Goal: Task Accomplishment & Management: Use online tool/utility

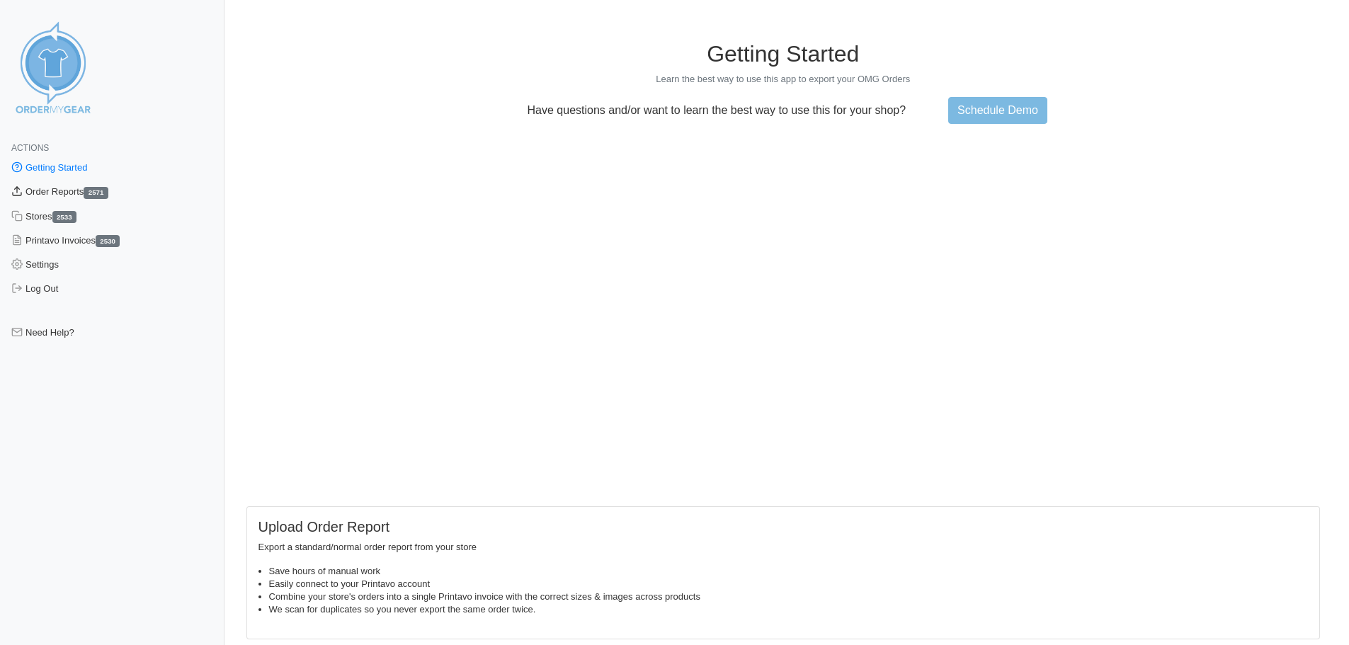
click at [78, 193] on link "Order Reports 2571" at bounding box center [112, 192] width 225 height 24
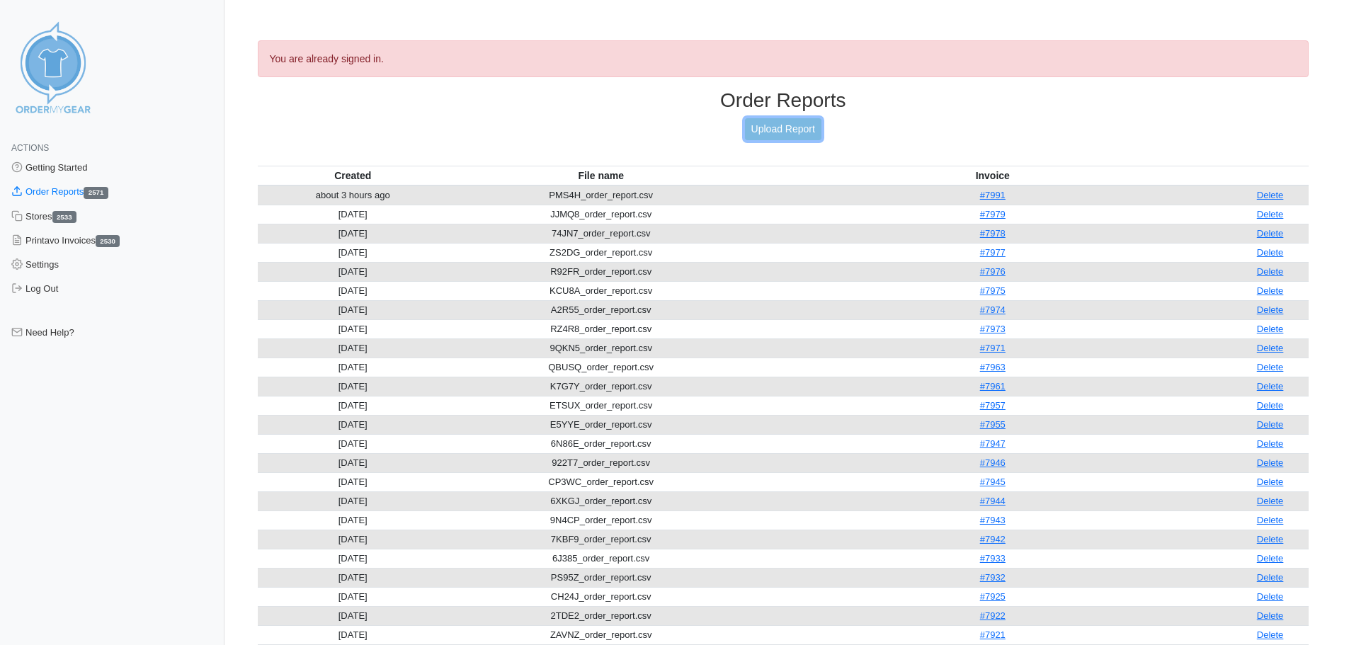
click at [779, 134] on link "Upload Report" at bounding box center [783, 129] width 77 height 22
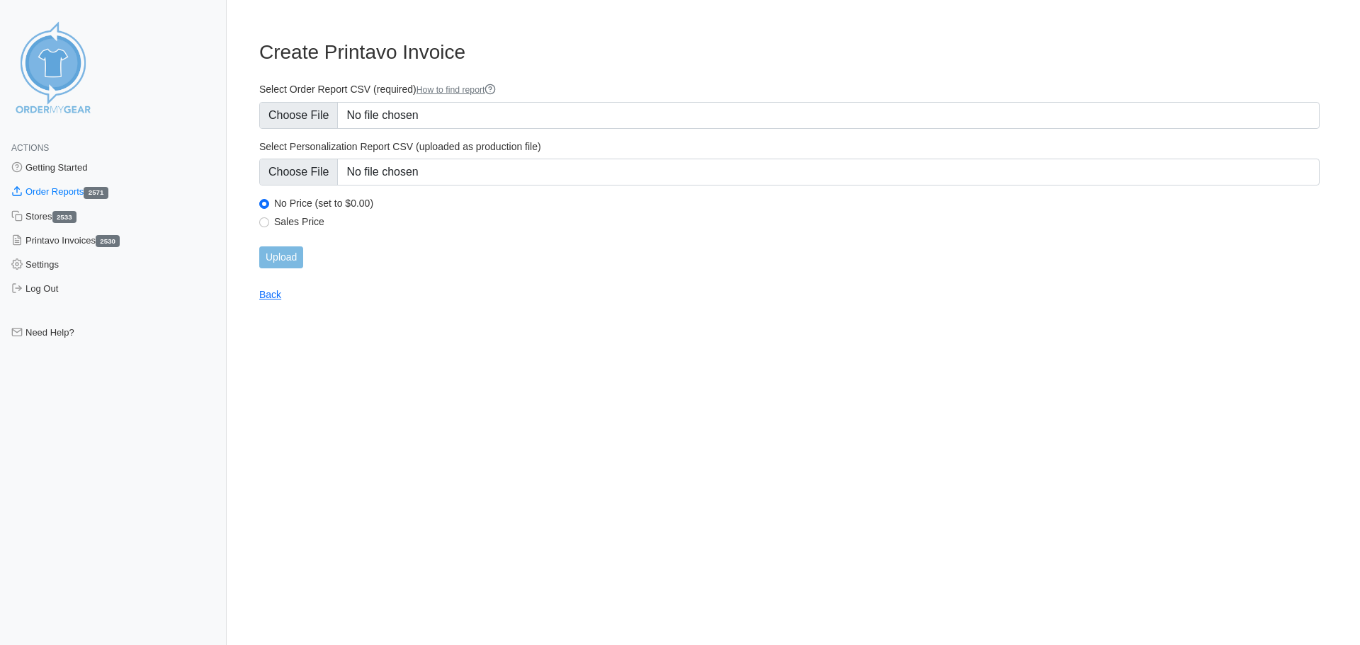
type input "C:\fakepath\AAFBW_order_report.csv"
type input "C:\fakepath\AAFBW_personalization_report.csv"
click at [268, 253] on input "Upload" at bounding box center [281, 258] width 44 height 22
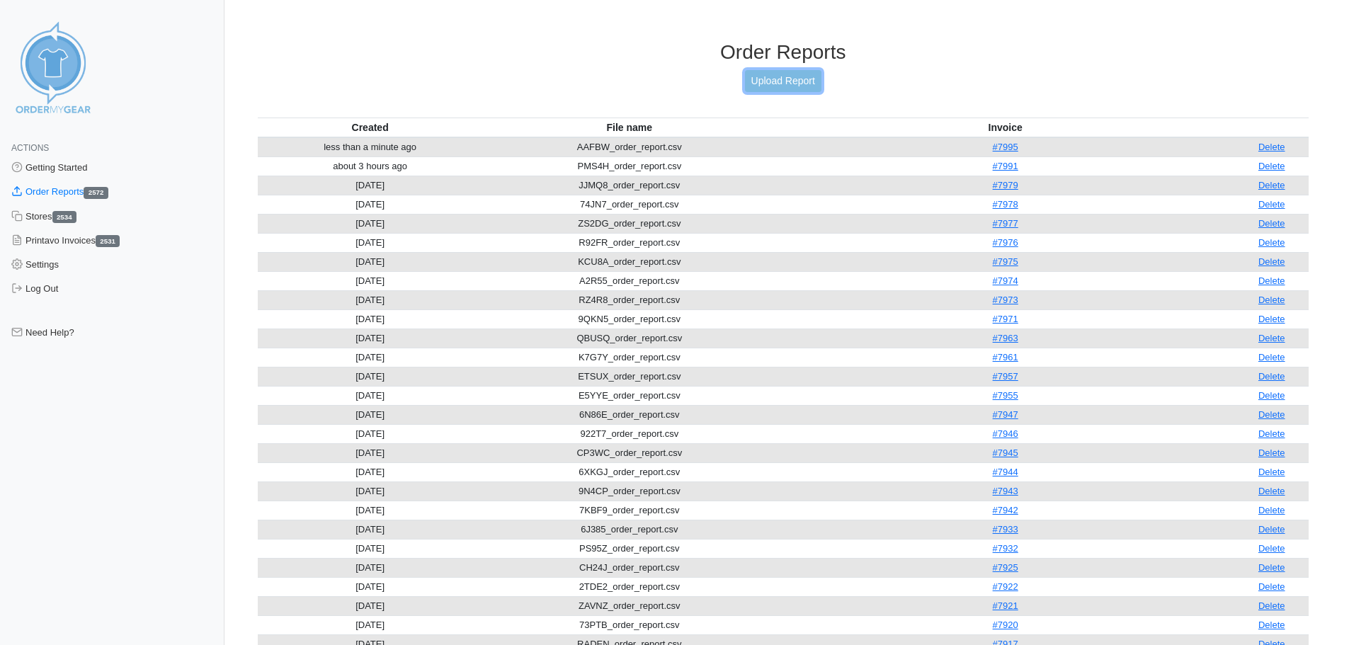
drag, startPoint x: 817, startPoint y: 86, endPoint x: 804, endPoint y: 86, distance: 13.5
click at [817, 86] on link "Upload Report" at bounding box center [783, 81] width 77 height 22
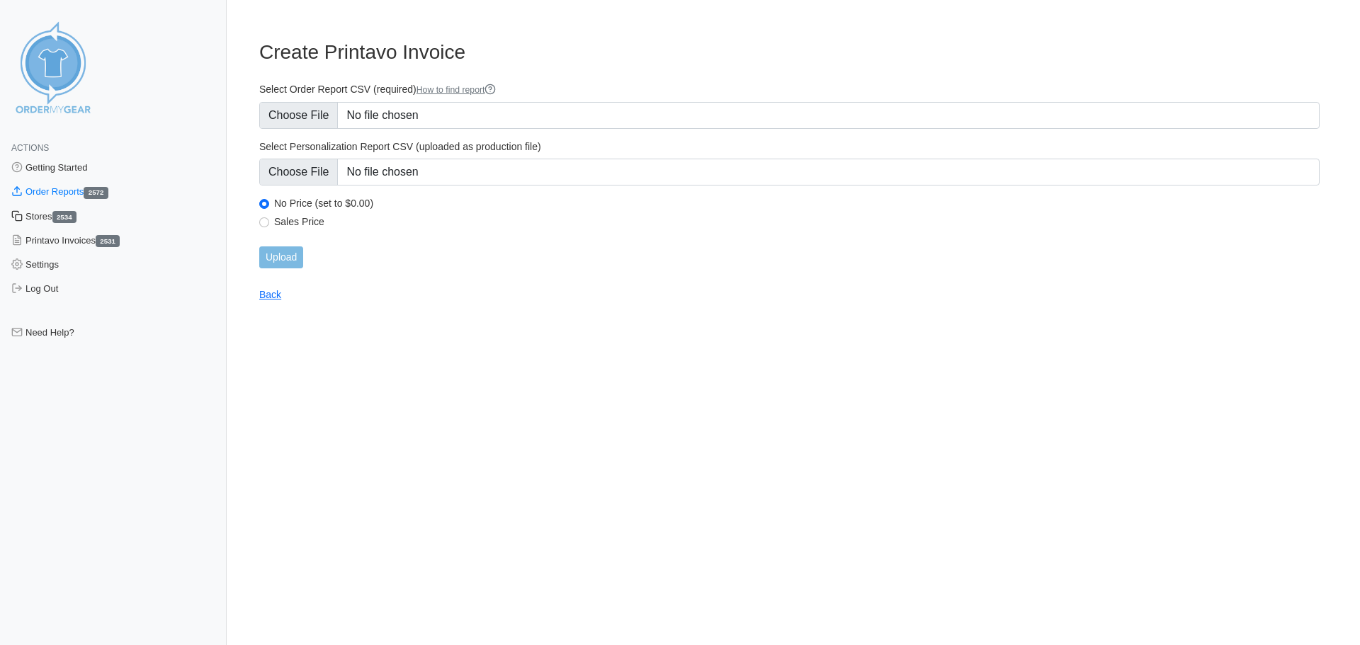
type input "C:\fakepath\9Z55D_order_report.csv"
type input "C:\fakepath\9Z55D_personalization_report.csv"
click at [292, 264] on input "Upload" at bounding box center [281, 258] width 44 height 22
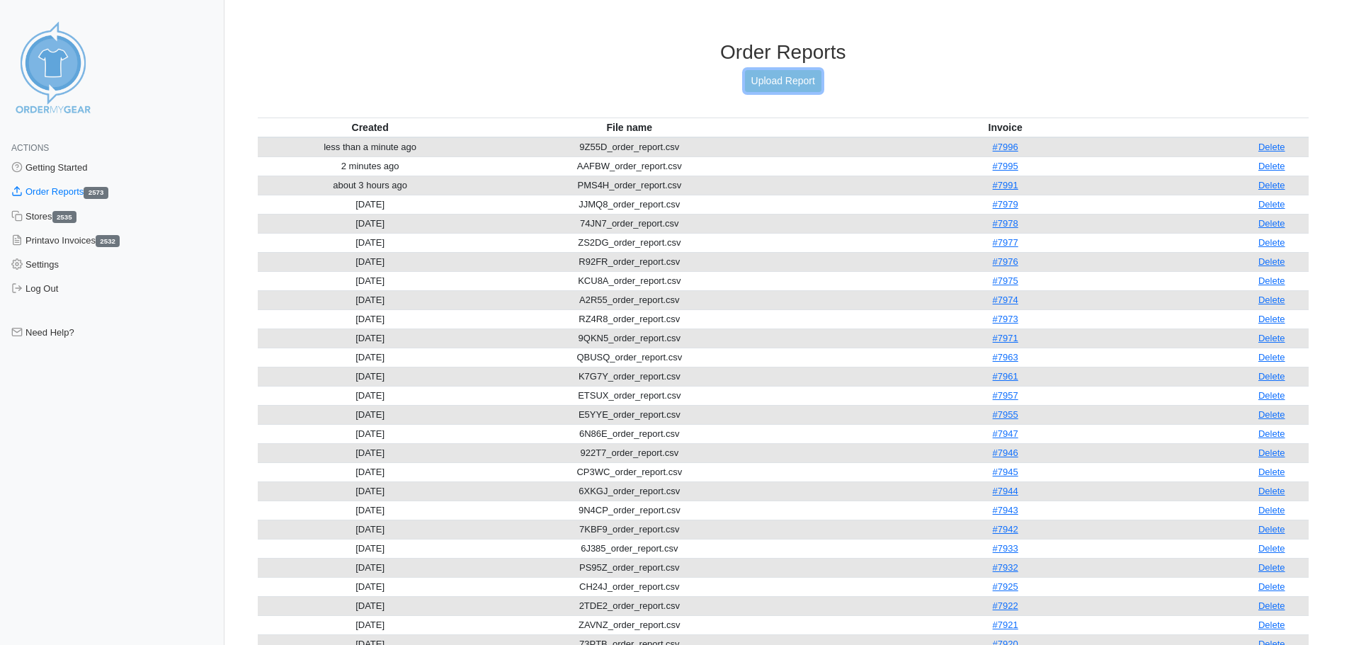
click at [771, 88] on link "Upload Report" at bounding box center [783, 81] width 77 height 22
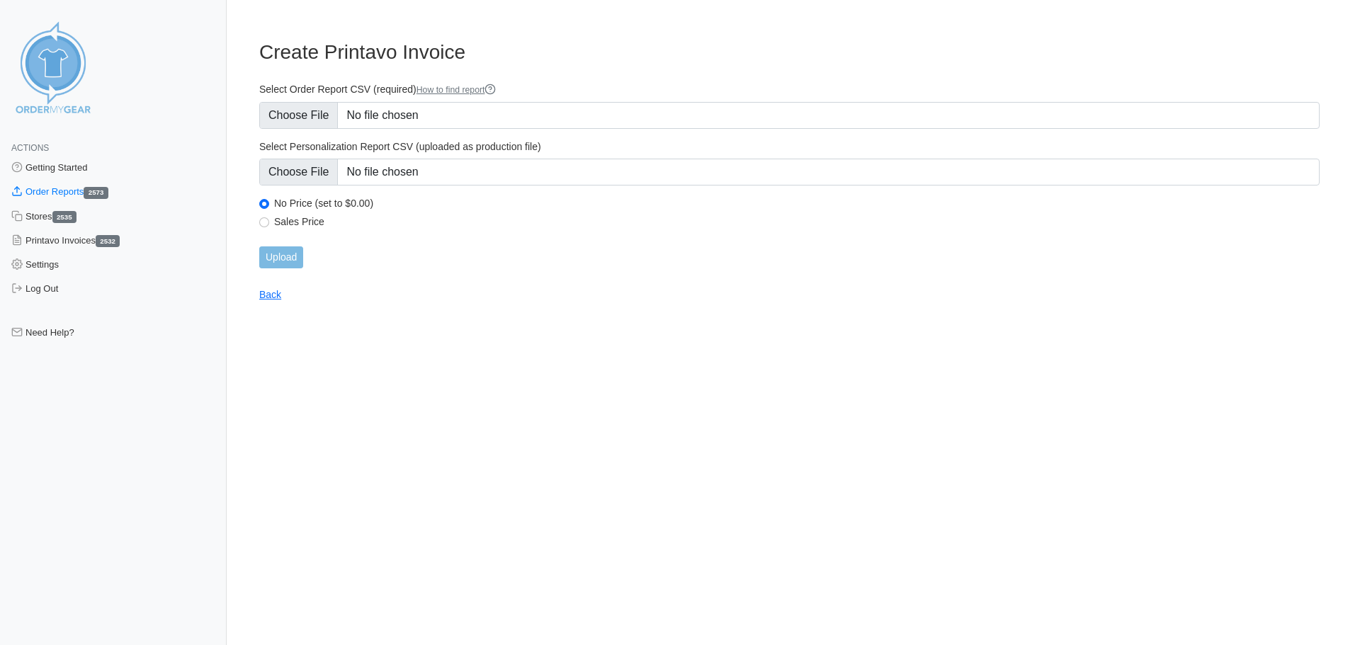
type input "C:\fakepath\788FT_order_report.csv"
type input "C:\fakepath\788FT_personalization_report.csv"
click at [301, 265] on input "Upload" at bounding box center [281, 258] width 44 height 22
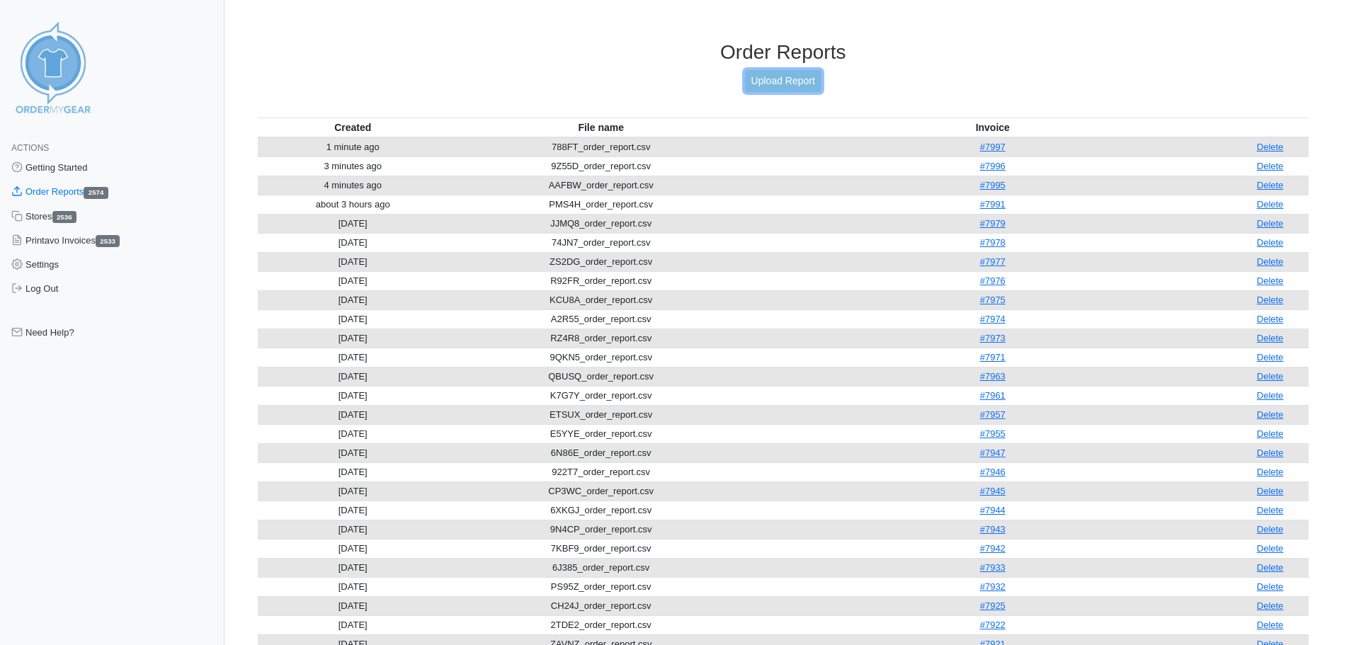
click at [745, 87] on link "Upload Report" at bounding box center [783, 81] width 77 height 22
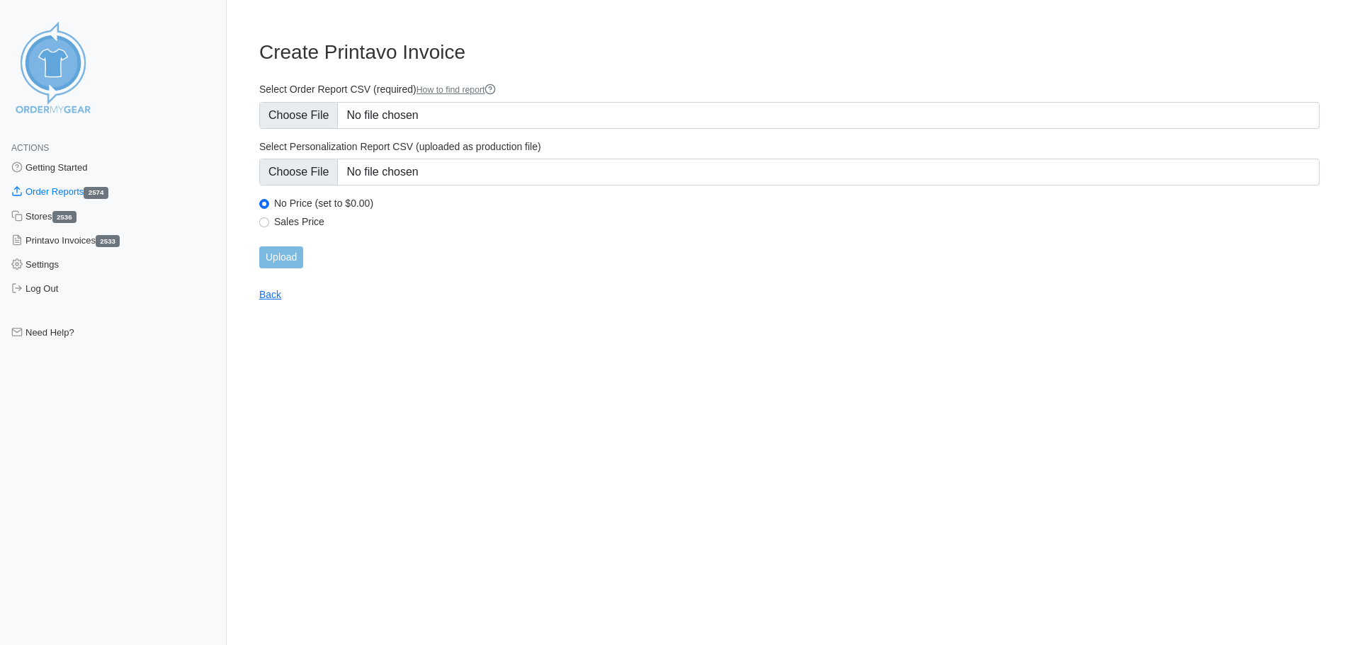
type input "C:\fakepath\N8J3V_order_report.csv"
type input "C:\fakepath\N8J3V_personalization_report.csv"
click at [295, 262] on input "Upload" at bounding box center [281, 258] width 44 height 22
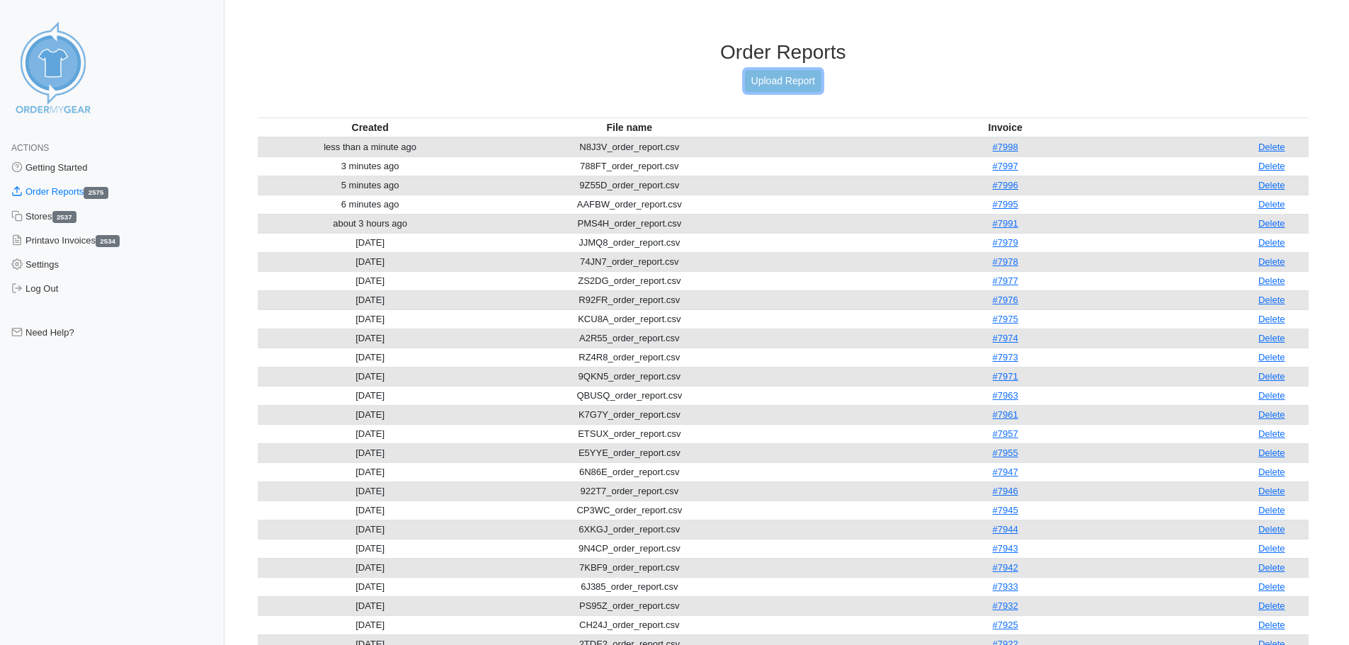
click at [758, 88] on link "Upload Report" at bounding box center [783, 81] width 77 height 22
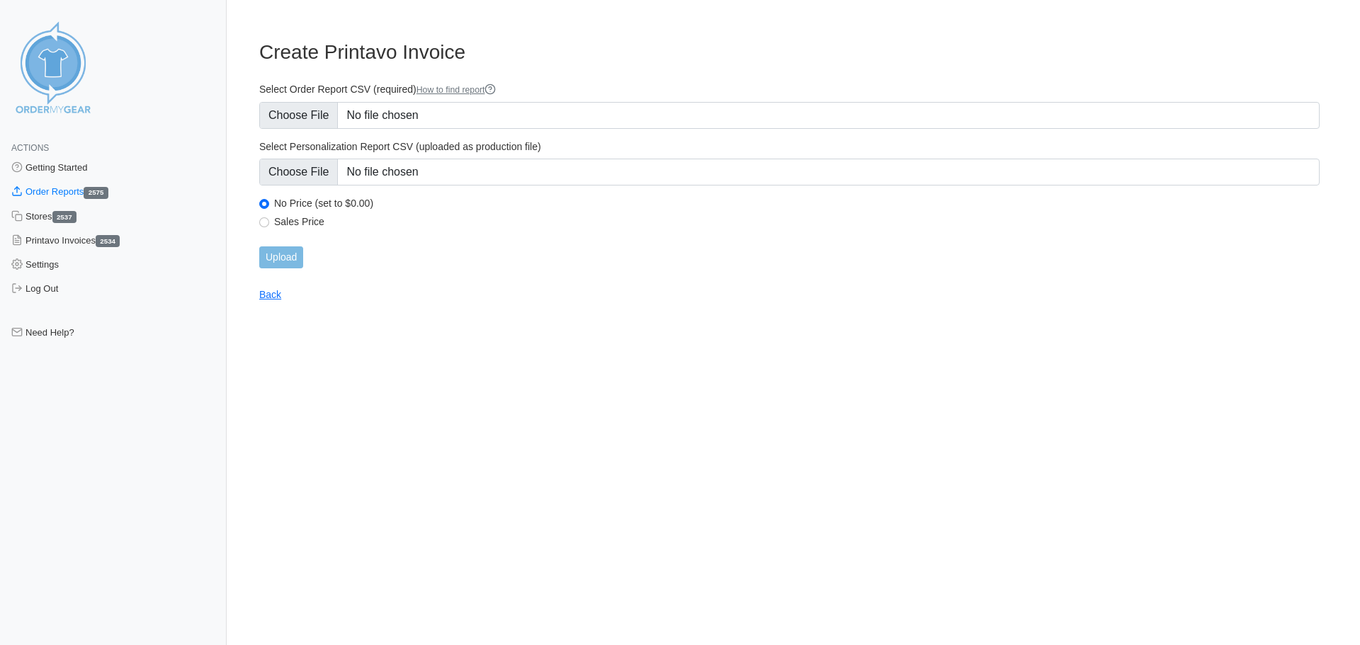
type input "C:\fakepath\7A72M_order_report.csv"
type input "C:\fakepath\7A72M_personalization_report.csv"
click at [290, 261] on input "Upload" at bounding box center [281, 258] width 44 height 22
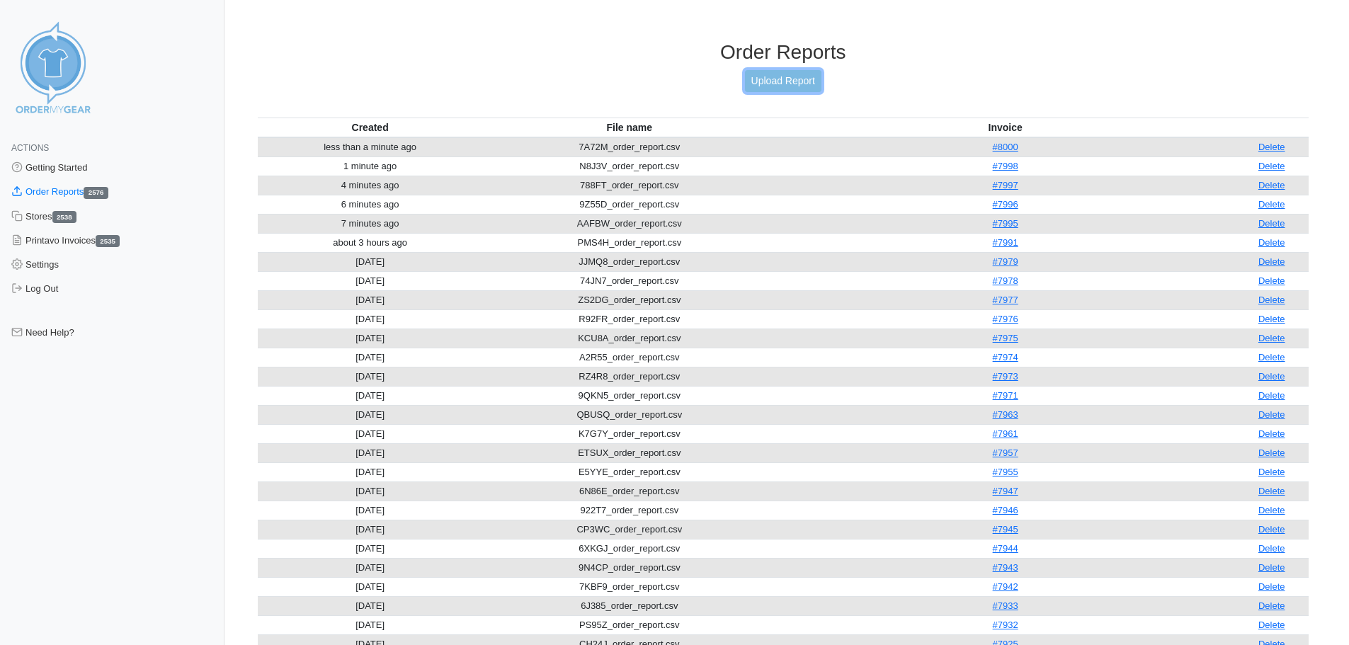
click at [782, 89] on link "Upload Report" at bounding box center [783, 81] width 77 height 22
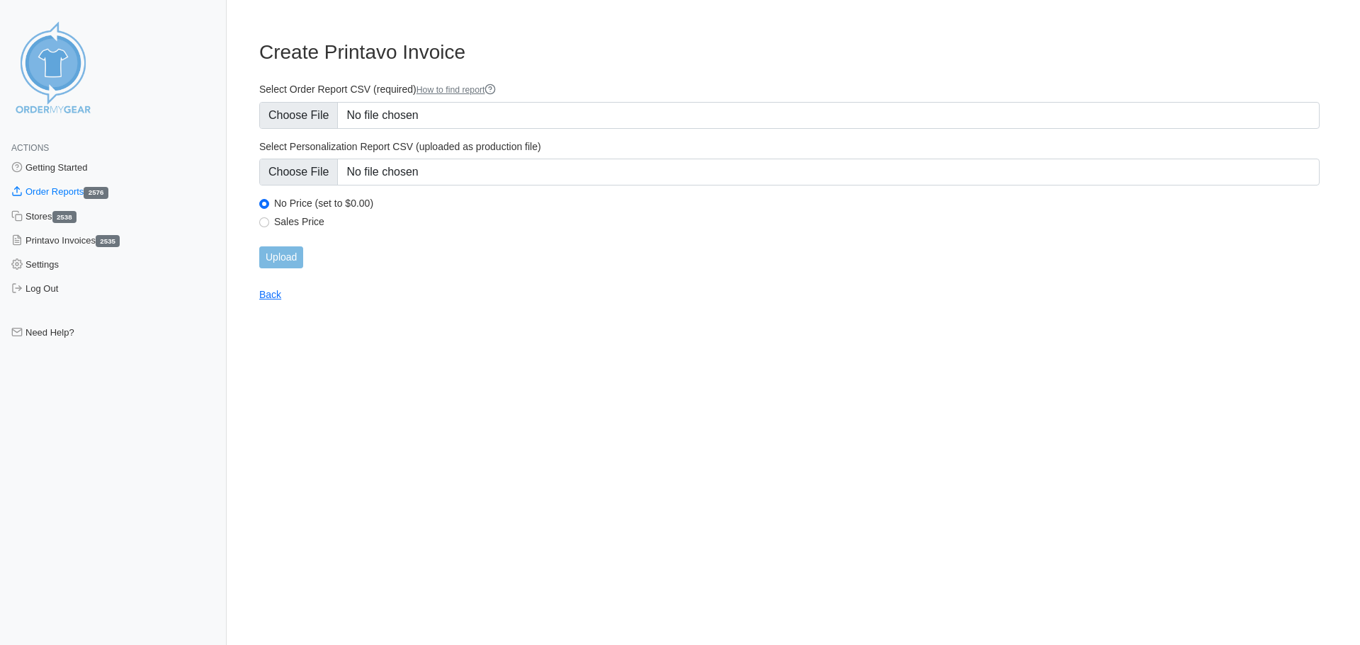
type input "C:\fakepath\DGGZU_order_report.csv"
type input "C:\fakepath\DGGZU_personalization_report.csv"
click at [287, 261] on input "Upload" at bounding box center [281, 258] width 44 height 22
click at [294, 260] on div "Upload" at bounding box center [789, 258] width 1060 height 22
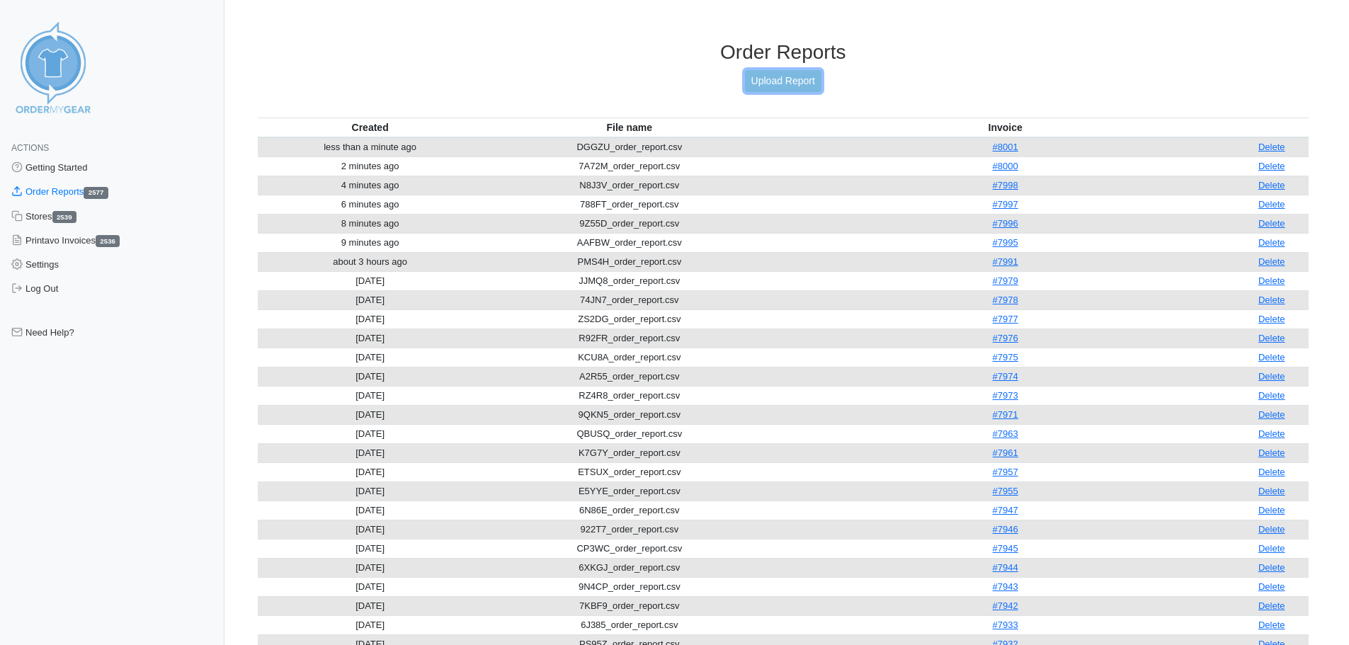
click at [815, 84] on link "Upload Report" at bounding box center [783, 81] width 77 height 22
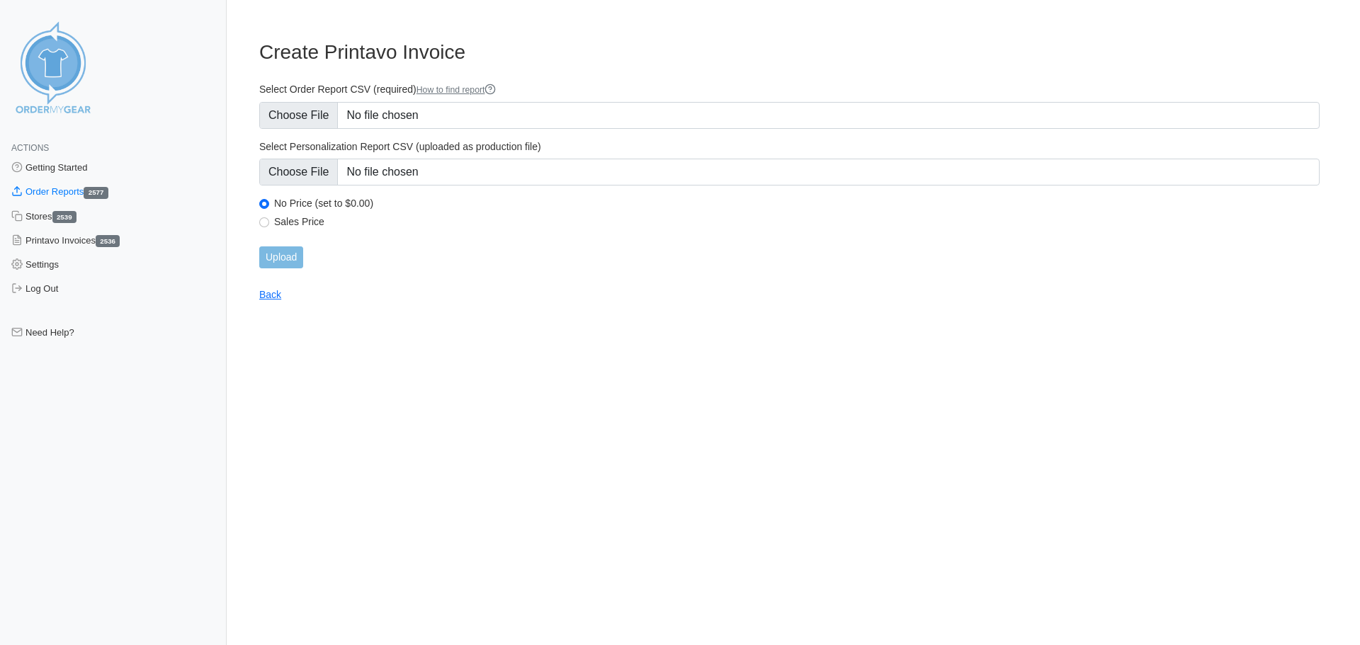
type input "C:\fakepath\TB3MG_order_report.csv"
type input "C:\fakepath\TB3MG_personalization_report.csv"
click at [272, 252] on input "Upload" at bounding box center [281, 258] width 44 height 22
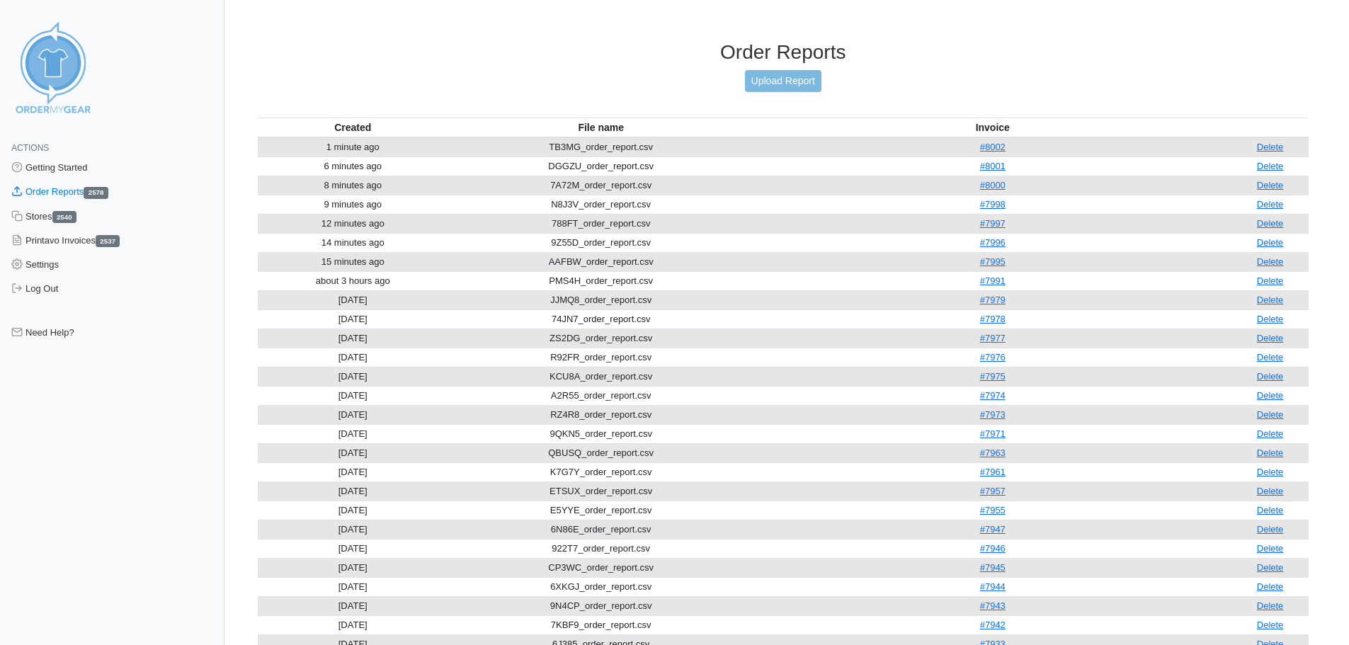
click at [759, 92] on div "Order Reports Upload Report" at bounding box center [784, 78] width 1052 height 77
click at [764, 83] on link "Upload Report" at bounding box center [783, 81] width 77 height 22
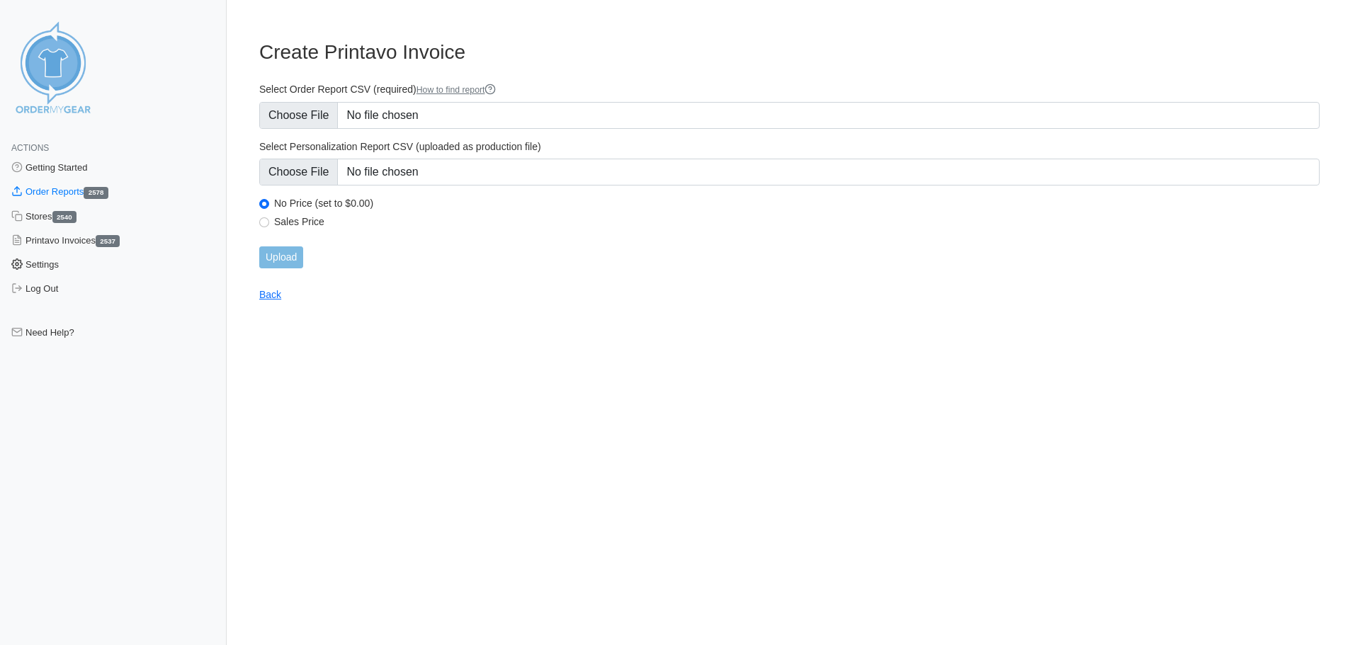
type input "C:\fakepath\DCSWM_order_report.csv"
type input "C:\fakepath\DCSWM_personalization_report.csv"
click at [285, 254] on input "Upload" at bounding box center [281, 258] width 44 height 22
click at [289, 259] on div "Upload" at bounding box center [789, 258] width 1060 height 22
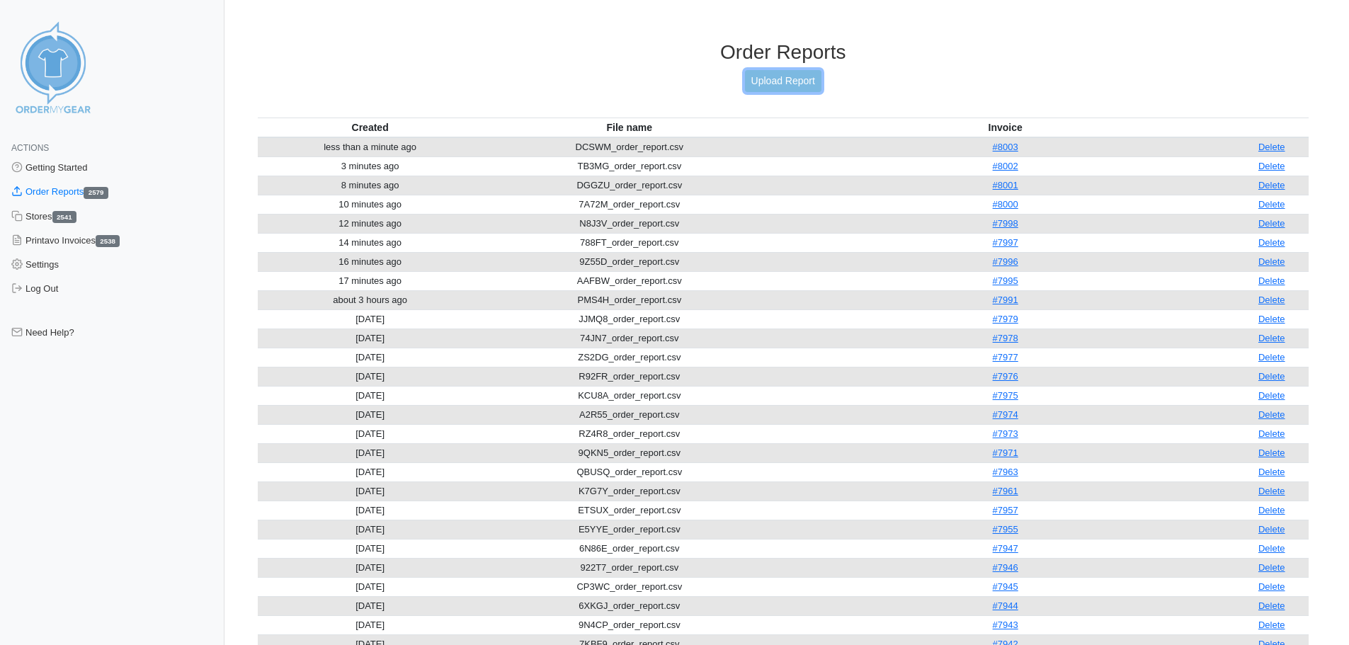
drag, startPoint x: 786, startPoint y: 83, endPoint x: 761, endPoint y: 90, distance: 25.8
click at [786, 83] on link "Upload Report" at bounding box center [783, 81] width 77 height 22
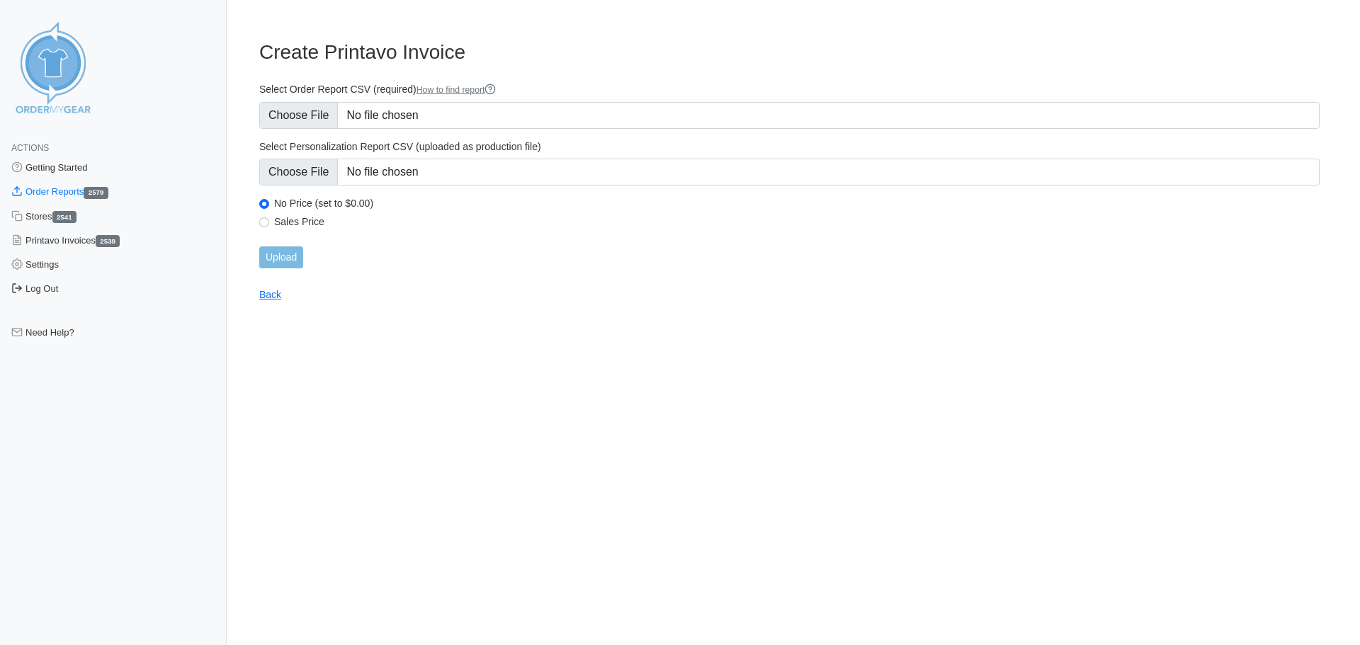
type input "C:\fakepath\9S8TZ_order_report.csv"
type input "C:\fakepath\9S8TZ_personalization_report.csv"
click at [288, 257] on input "Upload" at bounding box center [281, 258] width 44 height 22
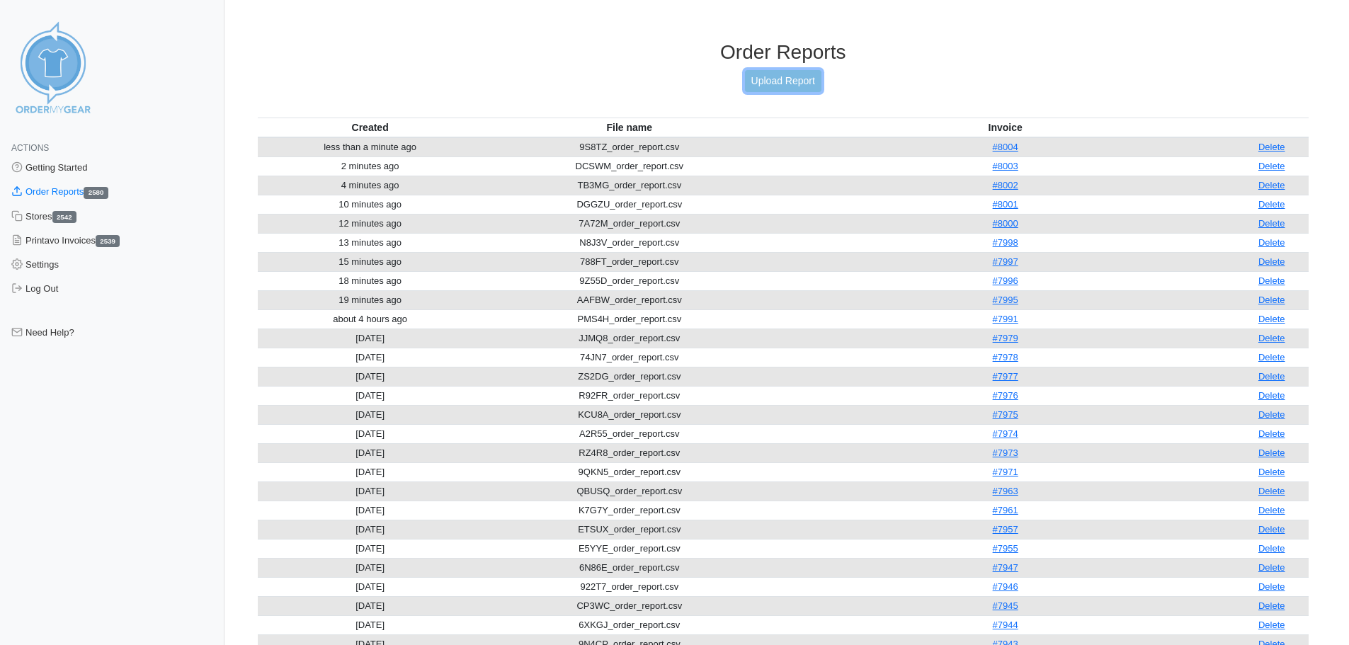
click at [769, 89] on link "Upload Report" at bounding box center [783, 81] width 77 height 22
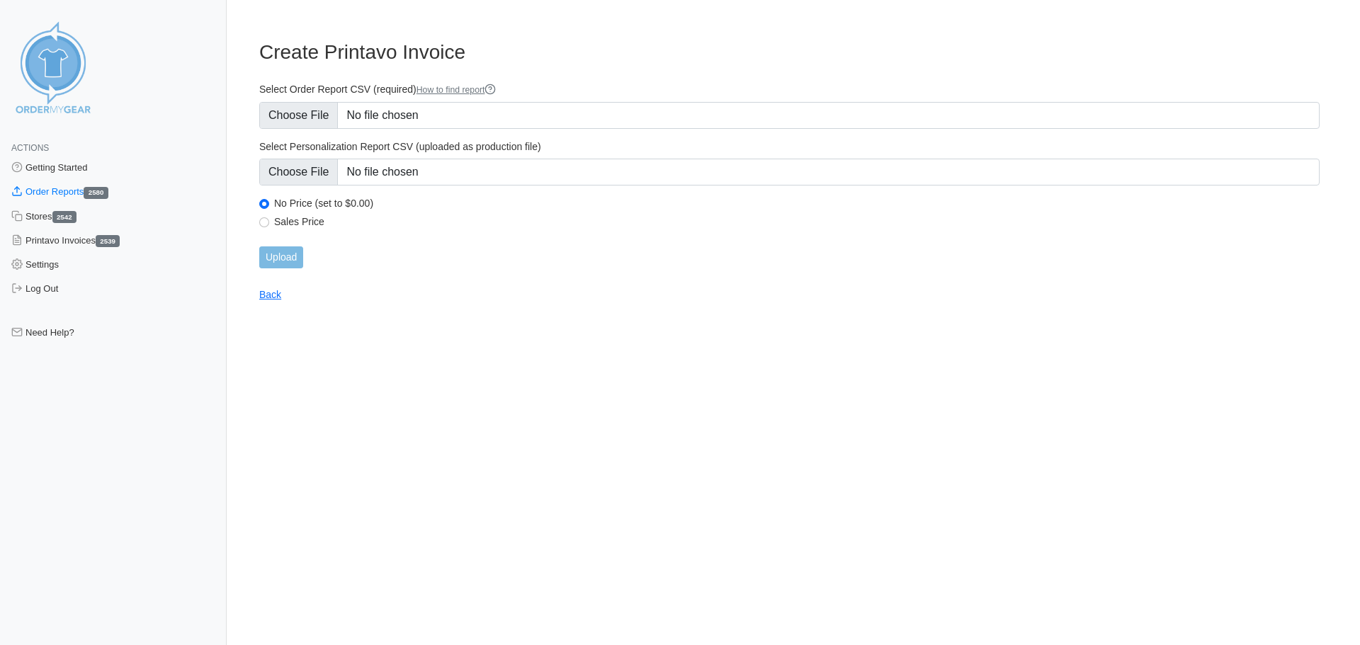
type input "C:\fakepath\7W585_order_report.csv"
type input "C:\fakepath\7W585_personalization_report.csv"
click at [295, 252] on input "Upload" at bounding box center [281, 258] width 44 height 22
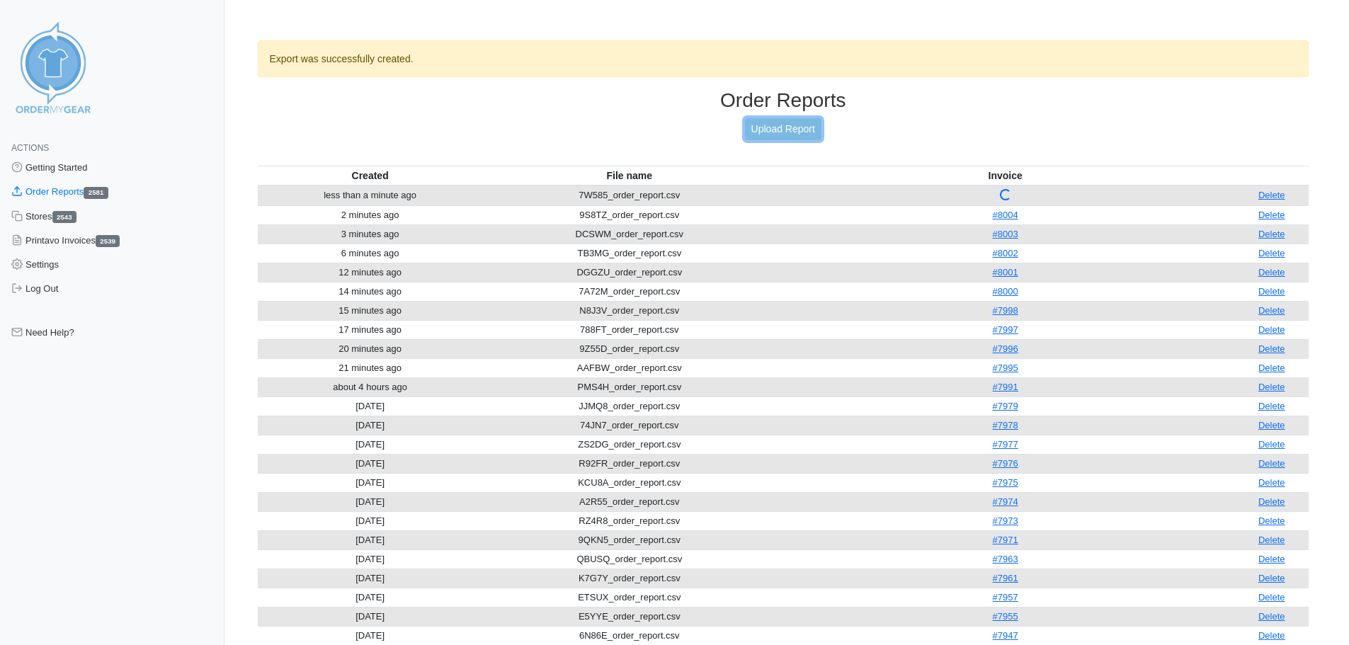
click at [786, 130] on link "Upload Report" at bounding box center [783, 129] width 77 height 22
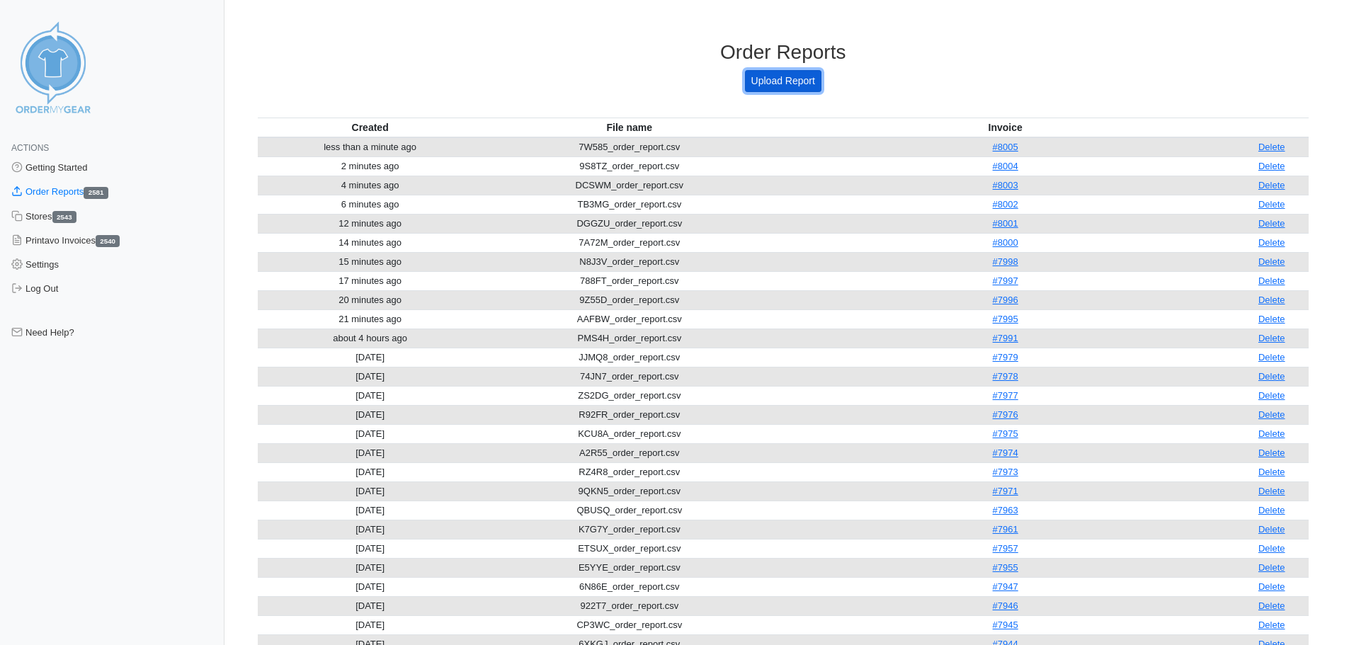
drag, startPoint x: 810, startPoint y: 84, endPoint x: 800, endPoint y: 91, distance: 12.6
click at [810, 84] on link "Upload Report" at bounding box center [783, 81] width 77 height 22
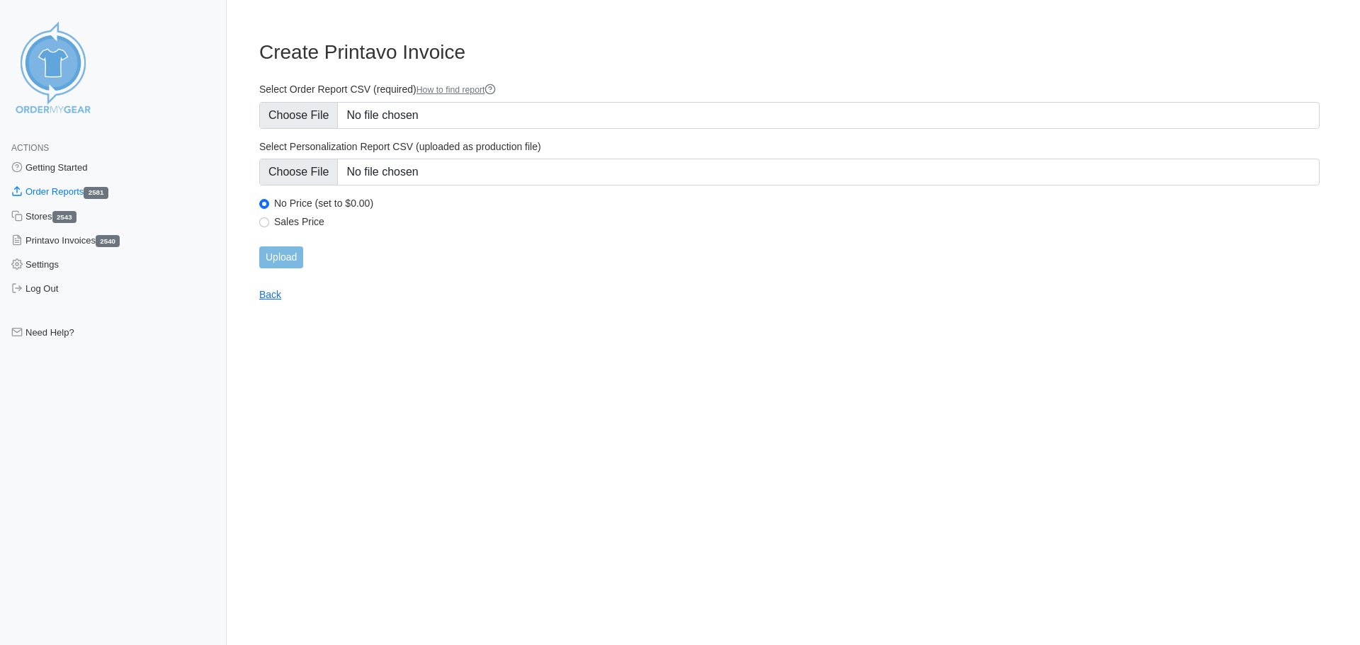
type input "C:\fakepath\G48DW_order_report (1).csv"
type input "C:\fakepath\G48DW_personalization_report (1).csv"
click at [289, 251] on input "Upload" at bounding box center [281, 258] width 44 height 22
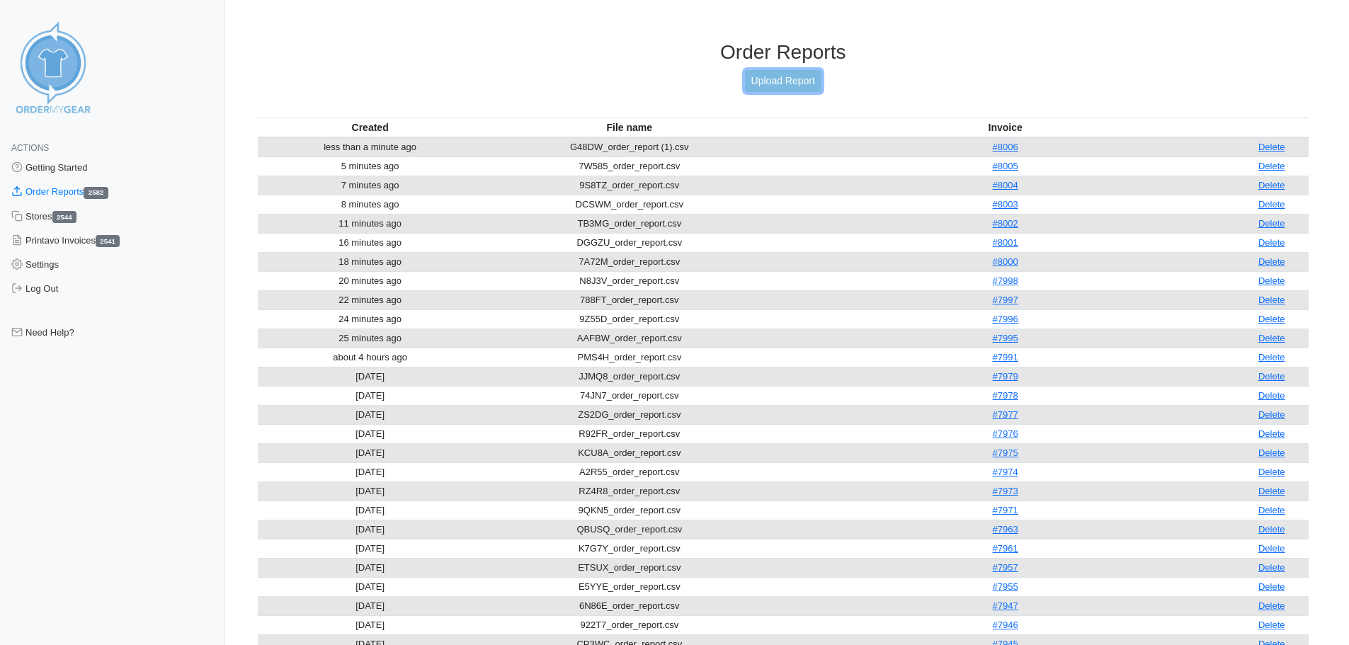
click at [793, 90] on link "Upload Report" at bounding box center [783, 81] width 77 height 22
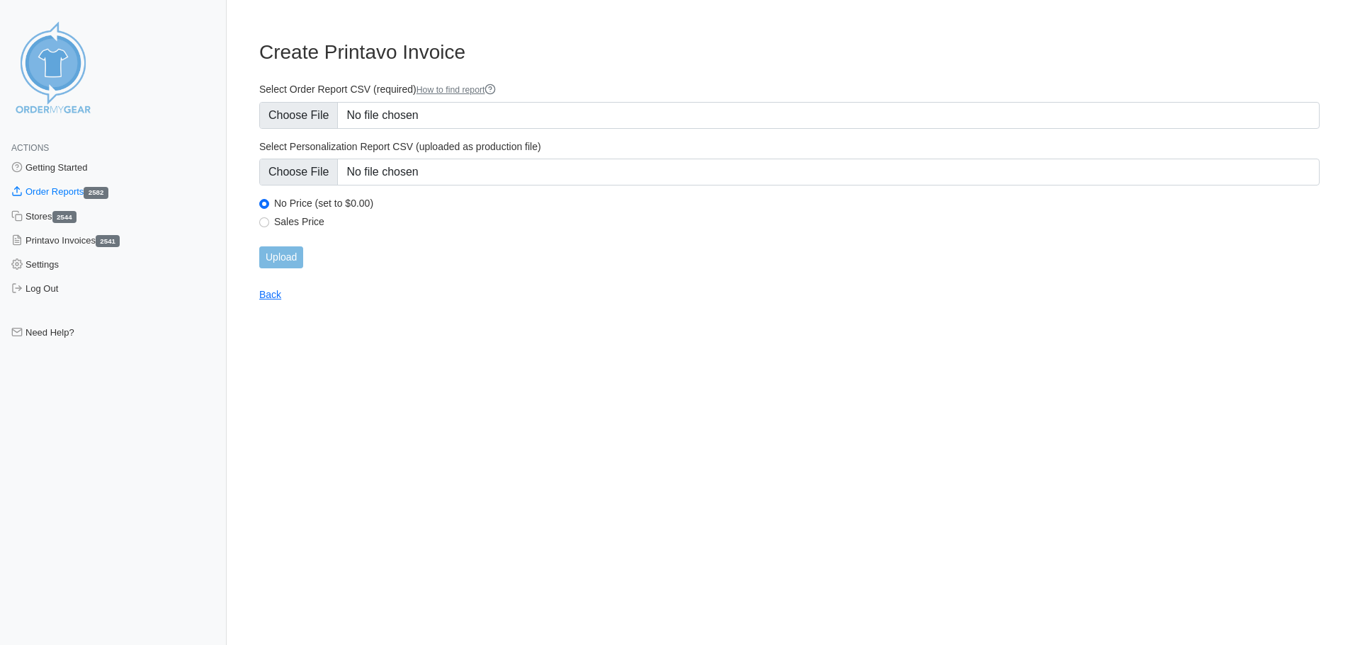
type input "C:\fakepath\KAM64_order_report.csv"
type input "C:\fakepath\KAM64_personalization_report.csv"
click at [300, 259] on input "Upload" at bounding box center [281, 258] width 44 height 22
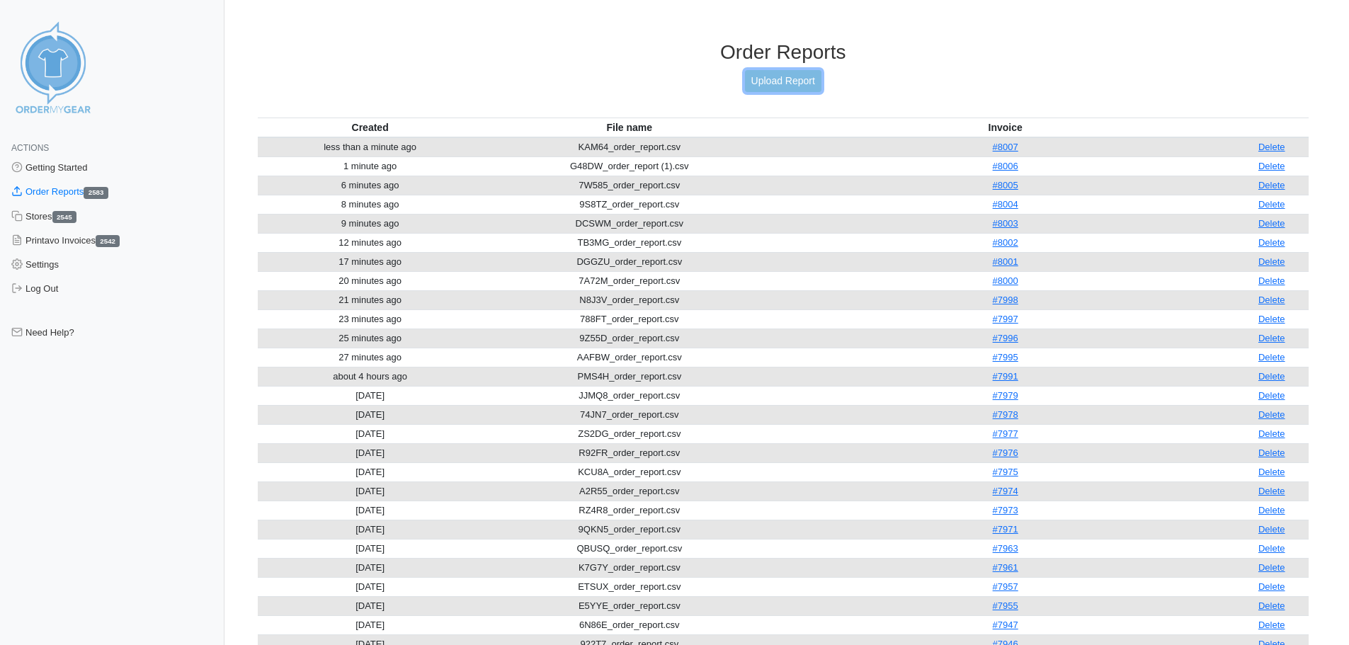
click at [774, 86] on link "Upload Report" at bounding box center [783, 81] width 77 height 22
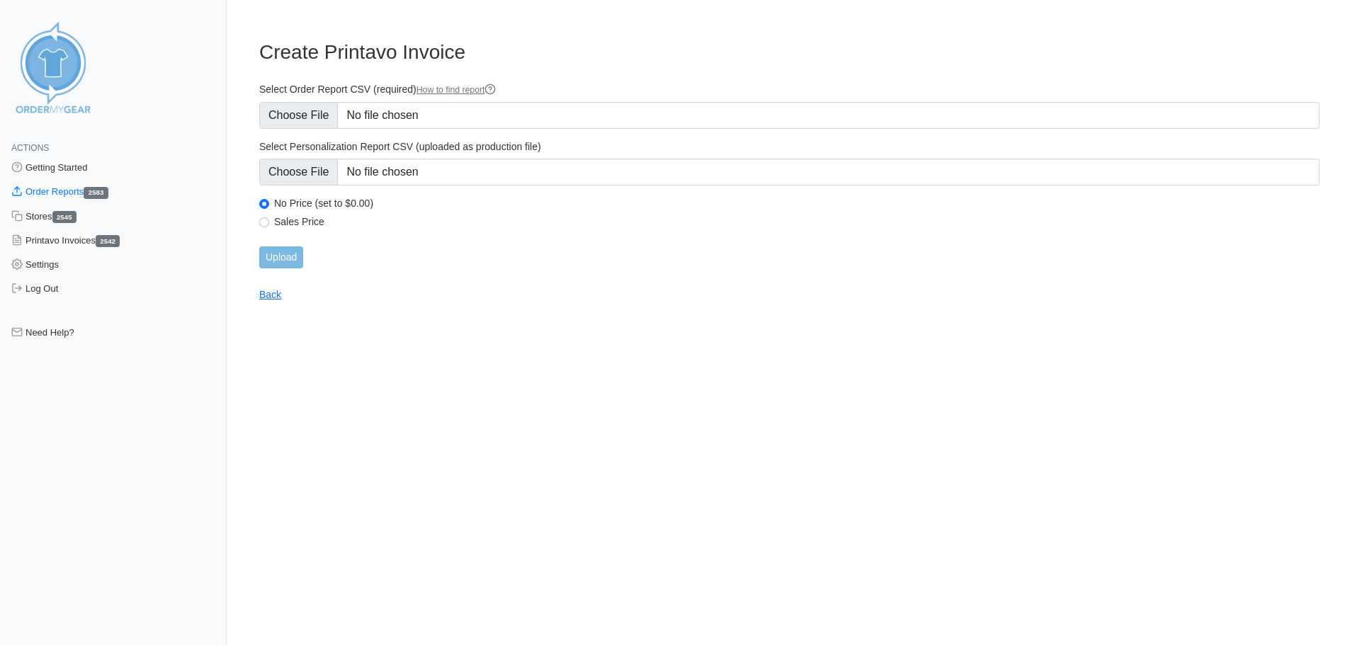
type input "C:\fakepath\CBFSY_order_report.csv"
type input "C:\fakepath\CBFSY_personalization_report.csv"
click at [271, 259] on input "Upload" at bounding box center [281, 258] width 44 height 22
